Goal: Book appointment/travel/reservation

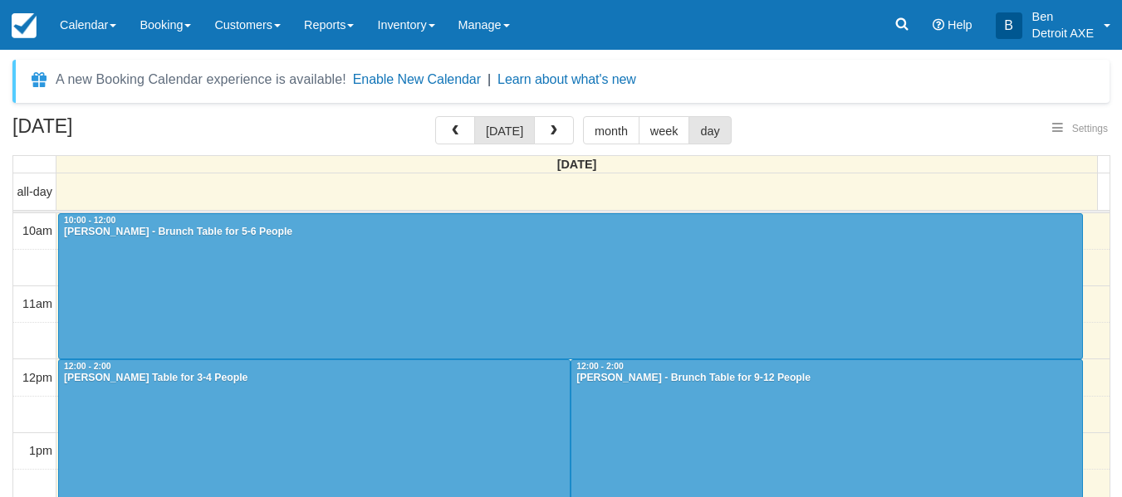
select select
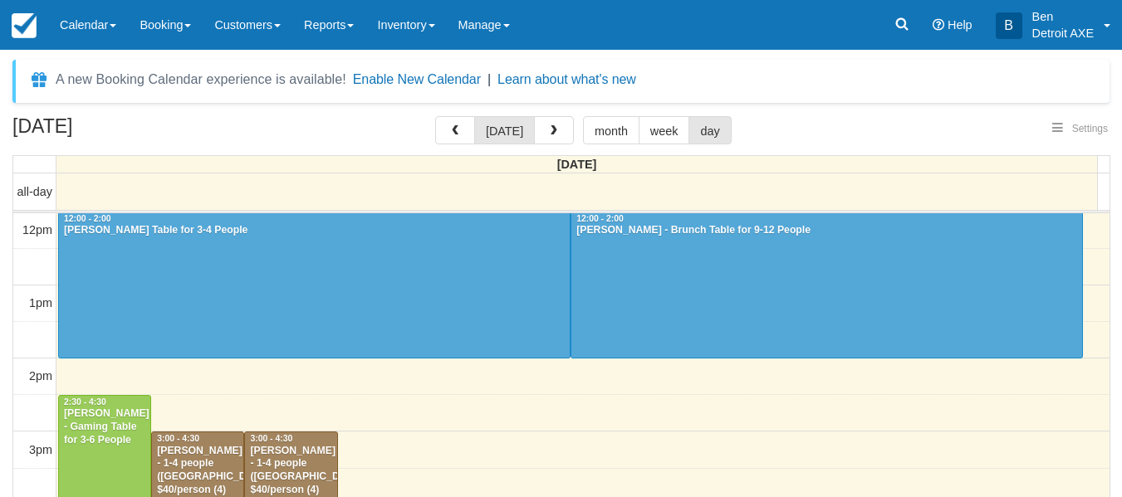
select select
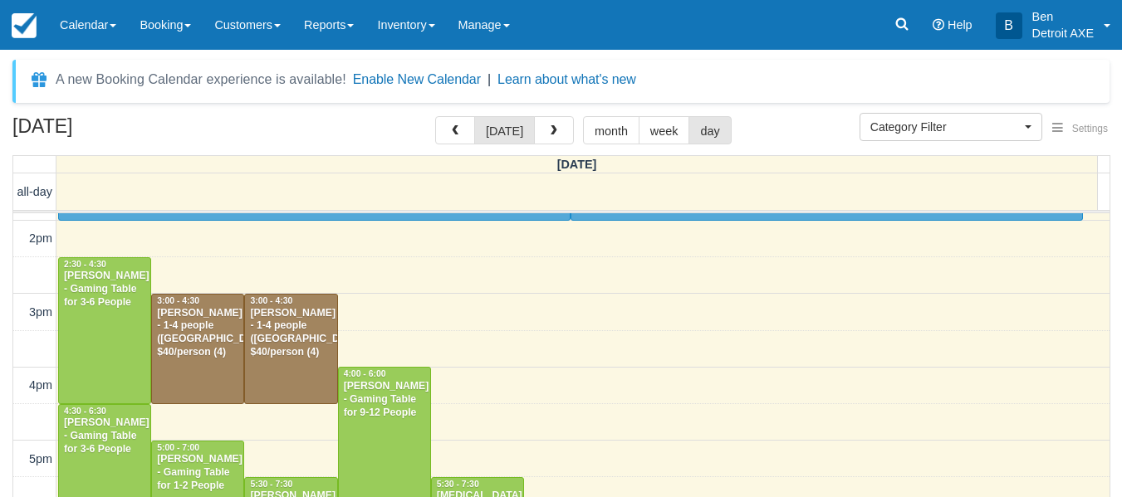
scroll to position [303, 0]
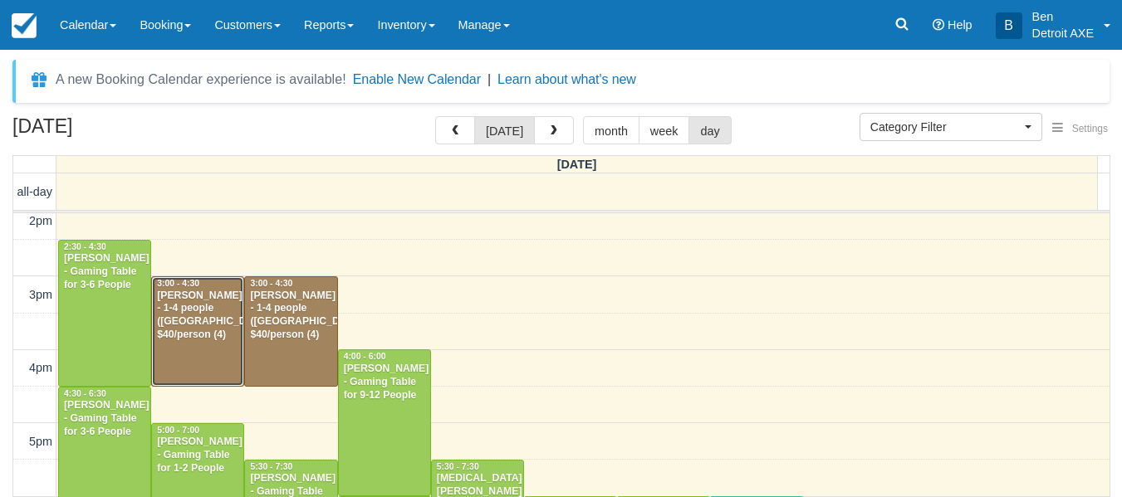
click at [198, 306] on div "[PERSON_NAME] - 1-4 people ([GEOGRAPHIC_DATA]) $40/person (4)" at bounding box center [197, 316] width 83 height 53
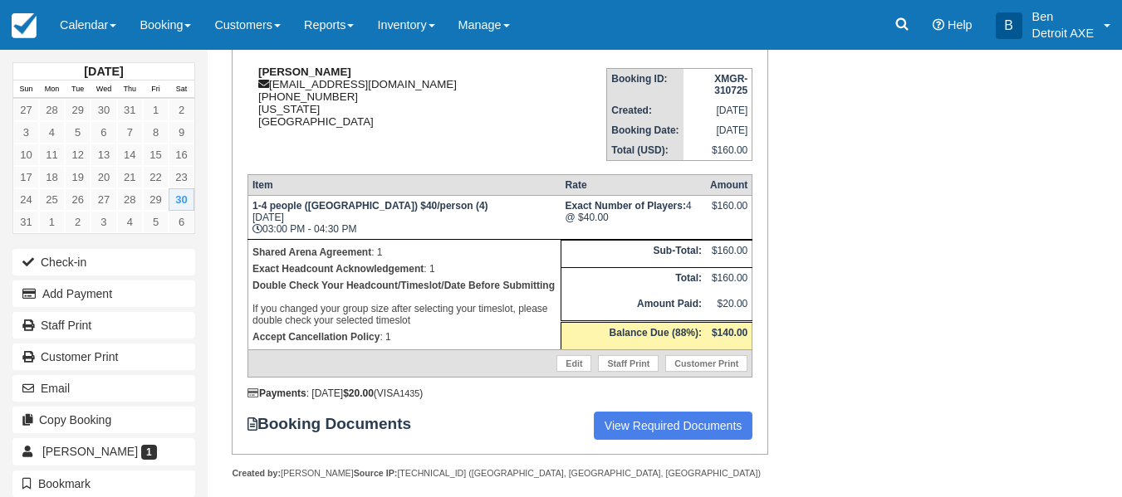
scroll to position [218, 0]
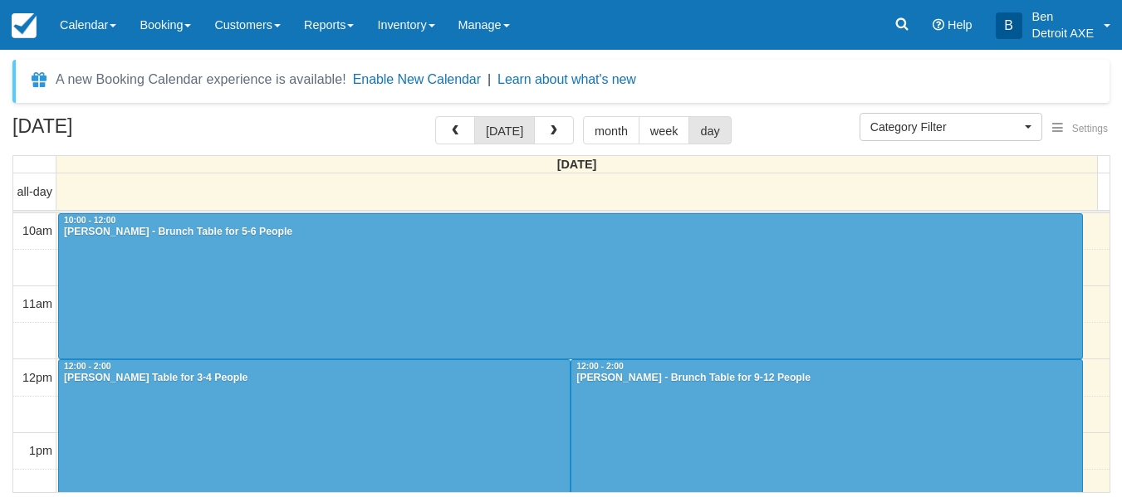
select select
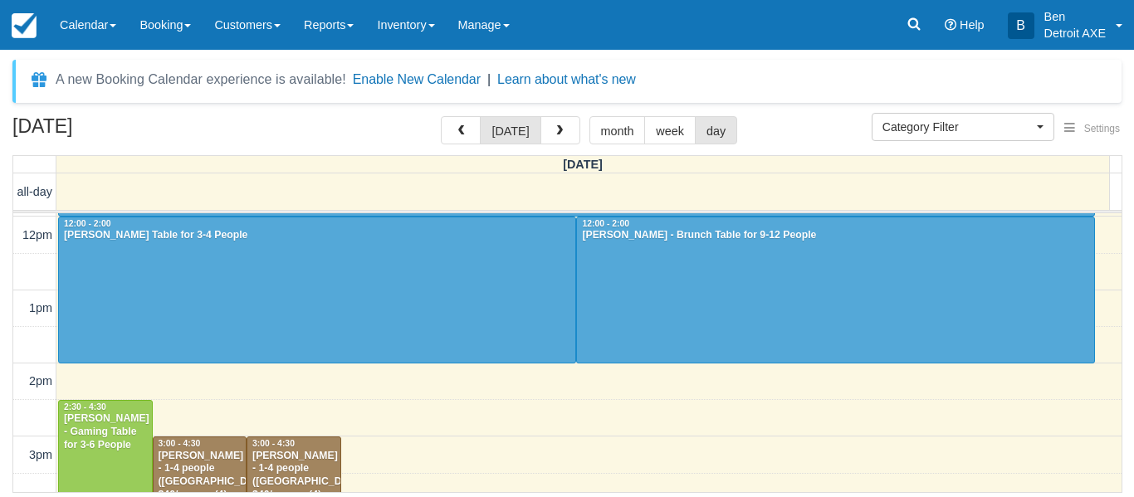
scroll to position [242, 0]
